Goal: Communication & Community: Answer question/provide support

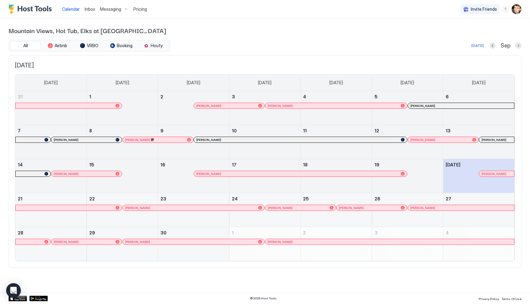
click at [488, 172] on span "[PERSON_NAME]" at bounding box center [494, 174] width 25 height 4
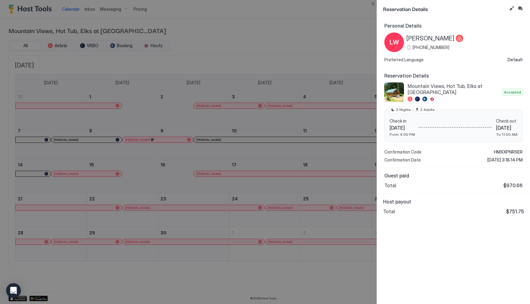
click at [521, 8] on button "Inbox" at bounding box center [519, 8] width 7 height 7
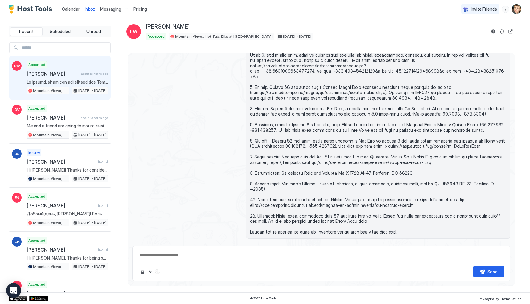
scroll to position [637, 0]
click at [151, 274] on button "Quick reply" at bounding box center [149, 271] width 7 height 7
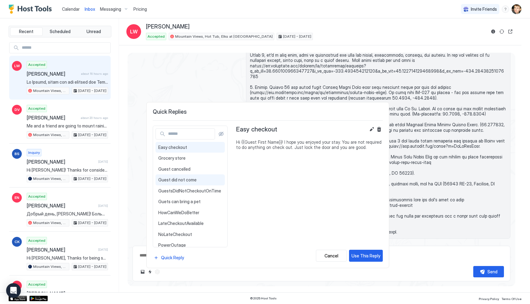
scroll to position [82, 0]
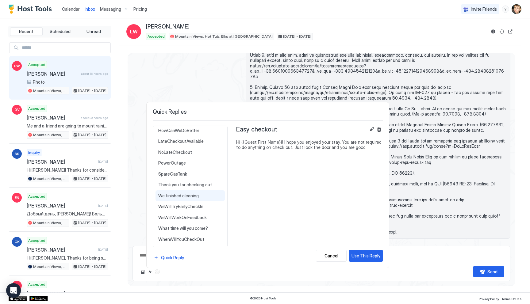
click at [187, 198] on div "We finished cleaning Hello {{Guest First Name}}, we can offer you an early chec…" at bounding box center [189, 195] width 69 height 11
click at [373, 255] on div "Use This Reply" at bounding box center [365, 256] width 29 height 6
type textarea "*"
type textarea "**********"
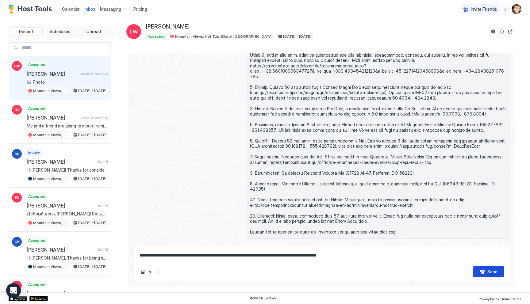
click at [498, 273] on button "Send" at bounding box center [488, 271] width 31 height 11
type textarea "*"
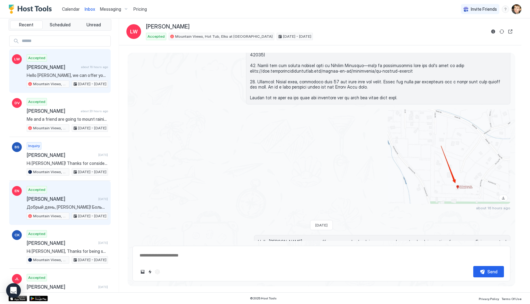
scroll to position [7, 0]
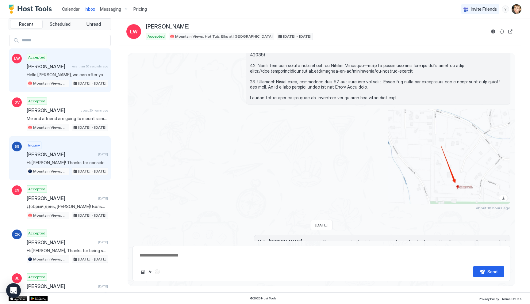
click at [68, 155] on span "[PERSON_NAME]" at bounding box center [61, 155] width 69 height 6
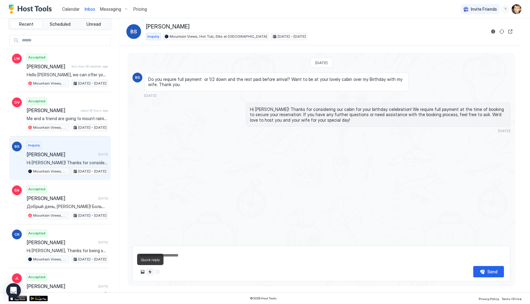
click at [149, 271] on button "Quick reply" at bounding box center [149, 271] width 7 height 7
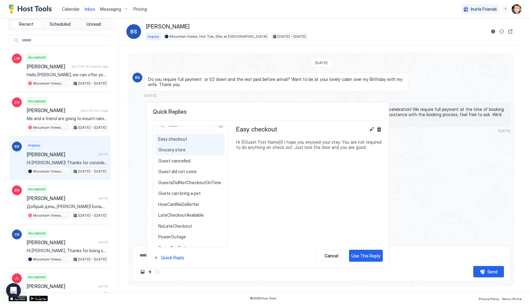
scroll to position [82, 0]
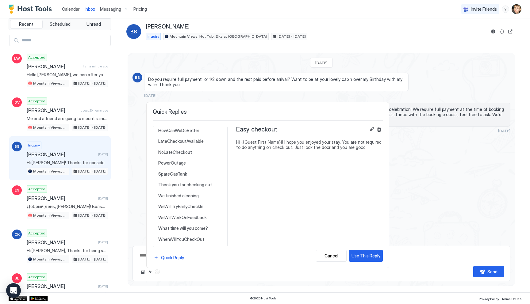
type textarea "*"
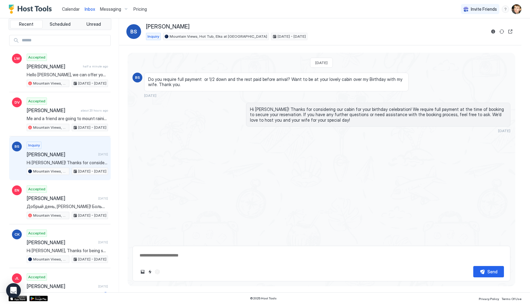
click at [172, 255] on textarea at bounding box center [321, 255] width 365 height 11
click at [158, 273] on div at bounding box center [157, 271] width 7 height 7
click at [157, 272] on div at bounding box center [157, 271] width 7 height 7
click at [164, 255] on textarea at bounding box center [321, 255] width 365 height 11
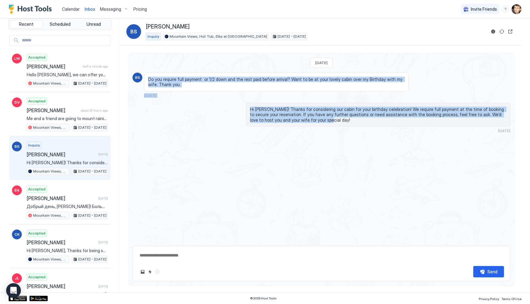
drag, startPoint x: 148, startPoint y: 80, endPoint x: 304, endPoint y: 128, distance: 162.8
click at [304, 128] on div "[DATE] BS Do you require full payment or 1/2 down and the rest paid before arri…" at bounding box center [322, 93] width 388 height 81
copy div "Do you require full payment or 1/2 down and the rest paid before arrival? Want …"
click at [253, 263] on div "Send" at bounding box center [321, 264] width 378 height 36
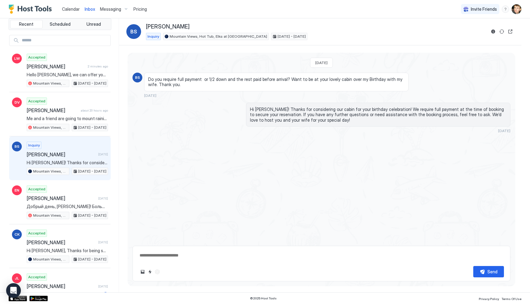
click at [247, 255] on textarea at bounding box center [321, 255] width 365 height 11
paste textarea "**********"
type textarea "*"
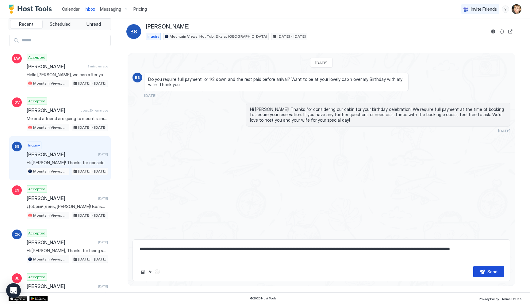
type textarea "**********"
click at [485, 271] on button "Send" at bounding box center [488, 271] width 31 height 11
type textarea "*"
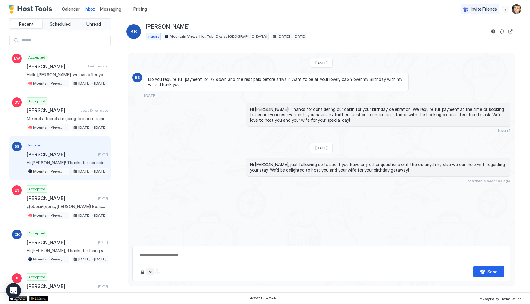
click at [149, 271] on button "Quick reply" at bounding box center [149, 271] width 7 height 7
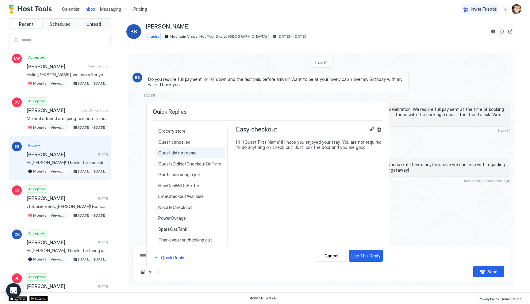
scroll to position [0, 0]
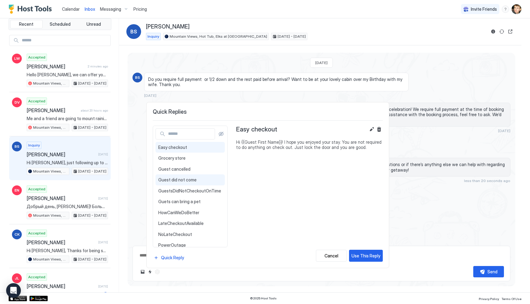
type textarea "*"
click at [160, 262] on button "Quick Reply" at bounding box center [169, 258] width 32 height 8
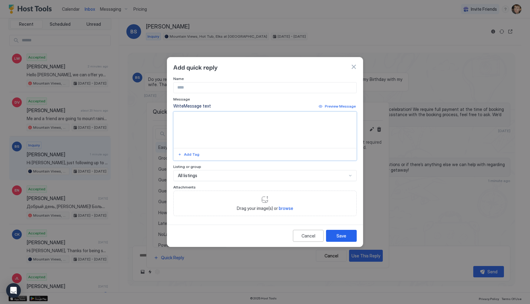
click at [212, 129] on textarea "Input Field" at bounding box center [265, 130] width 183 height 36
paste textarea "**********"
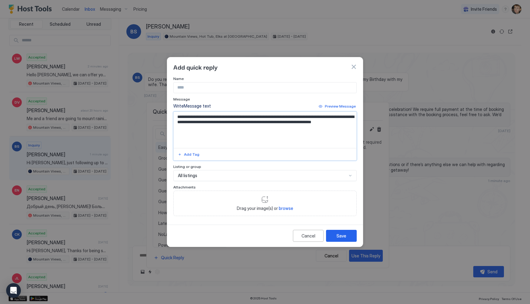
click at [187, 117] on textarea "**********" at bounding box center [265, 130] width 183 height 36
click at [186, 156] on div "Add Tag" at bounding box center [191, 155] width 15 height 6
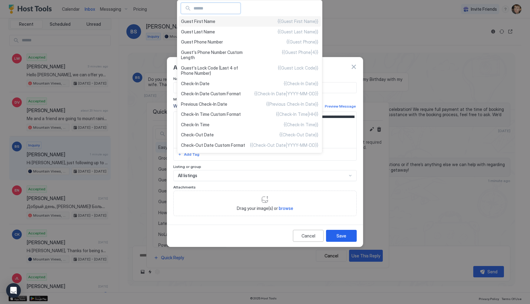
click at [208, 24] on div "Guest First Name {{Guest First Name}}" at bounding box center [249, 21] width 142 height 10
type textarea "**********"
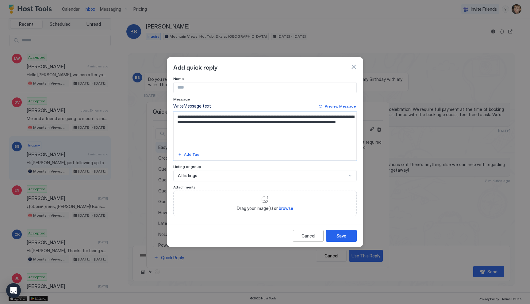
type textarea "*"
click at [237, 129] on textarea "**********" at bounding box center [265, 130] width 183 height 36
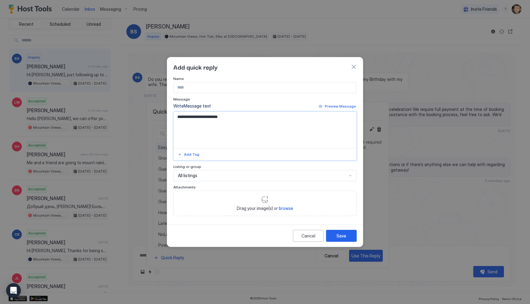
paste textarea "**********"
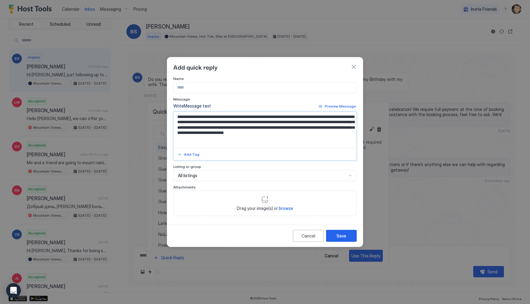
type textarea "**********"
click at [234, 89] on input "Input Field" at bounding box center [265, 88] width 183 height 10
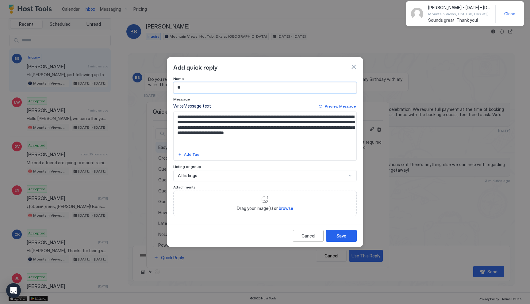
type input "*"
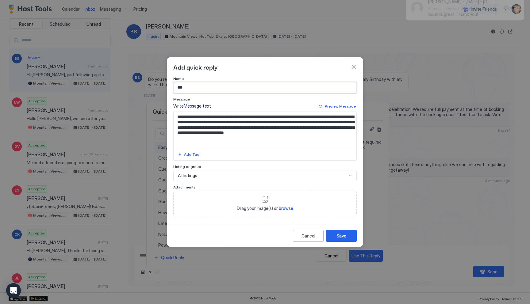
type input "****"
type textarea "*"
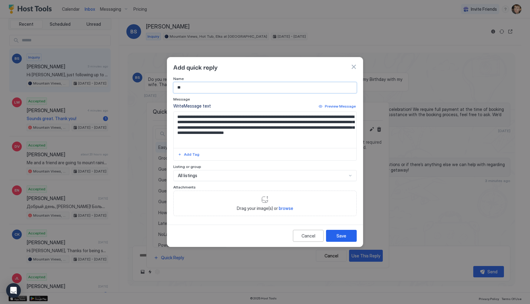
type input "*"
type input "**********"
click at [344, 229] on div "Cancel Save" at bounding box center [265, 236] width 196 height 22
click at [342, 236] on div "Save" at bounding box center [341, 236] width 10 height 6
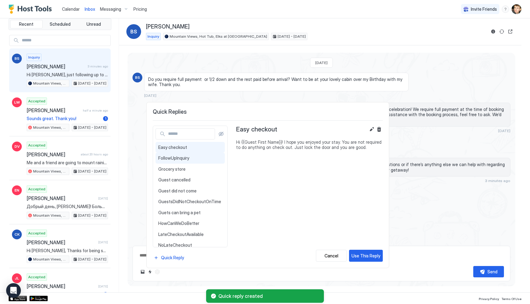
click at [211, 159] on span "FollowUpInquiry" at bounding box center [190, 158] width 64 height 6
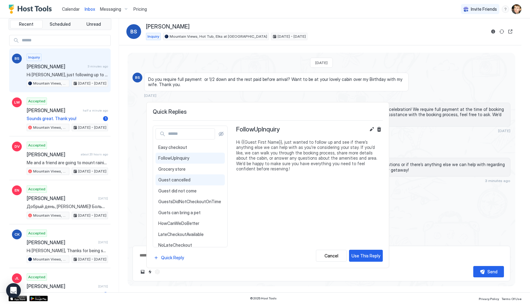
click at [198, 179] on span "Guest cancelled" at bounding box center [190, 180] width 64 height 6
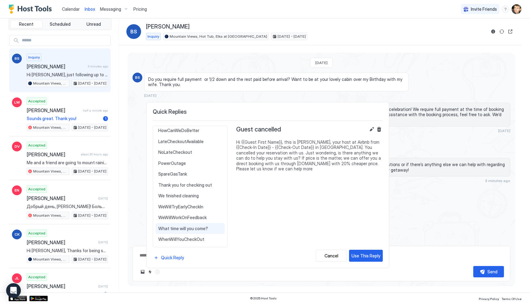
click at [197, 226] on span "What time will you come?" at bounding box center [190, 229] width 64 height 6
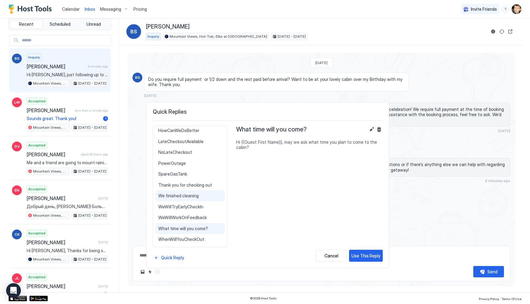
click at [194, 198] on span "We finished cleaning" at bounding box center [190, 196] width 64 height 6
click at [191, 188] on div "Thank you for checking out Hi {{Guest First Name}}! Thanks for letting me know …" at bounding box center [189, 185] width 69 height 11
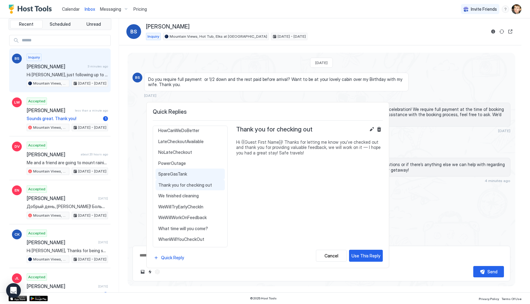
click at [183, 178] on div "SpareGasTank {{Guest First Name}} if the grill's gas tank runs out, there's a f…" at bounding box center [189, 174] width 69 height 11
click at [177, 165] on span "PowerOutage" at bounding box center [190, 164] width 64 height 6
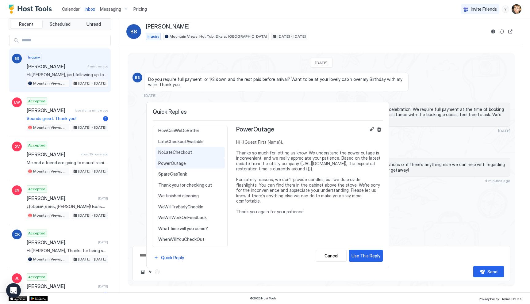
click at [171, 150] on span "NoLateCheckout" at bounding box center [190, 153] width 64 height 6
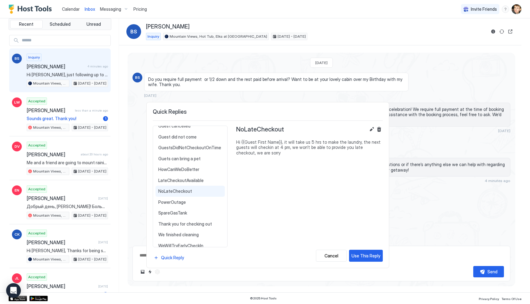
scroll to position [39, 0]
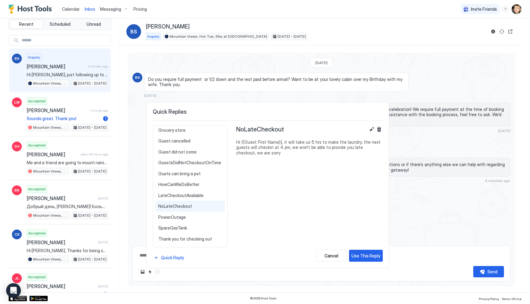
click at [318, 38] on div at bounding box center [265, 152] width 530 height 304
